Goal: Task Accomplishment & Management: Use online tool/utility

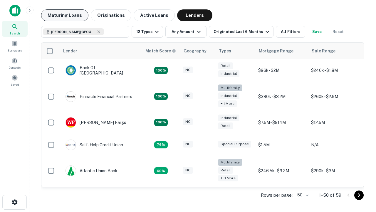
click at [65, 15] on button "Maturing Loans" at bounding box center [64, 15] width 47 height 12
